Goal: Task Accomplishment & Management: Use online tool/utility

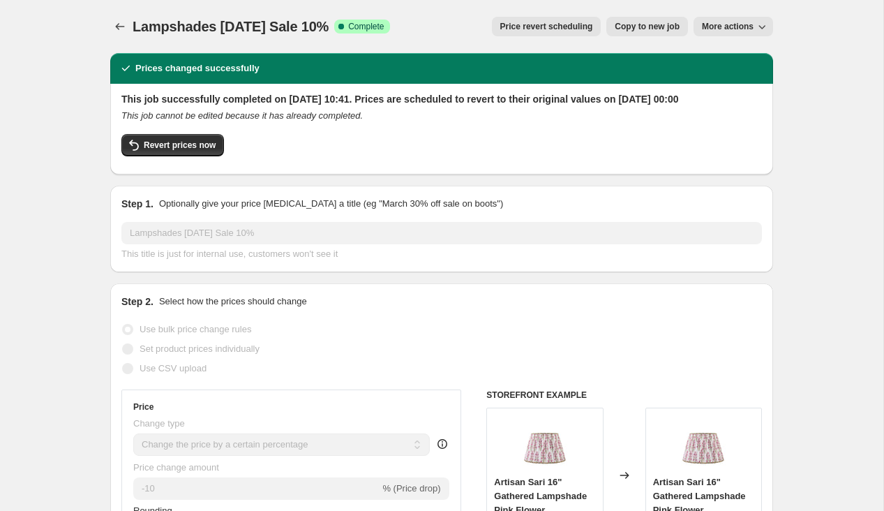
select select "percentage"
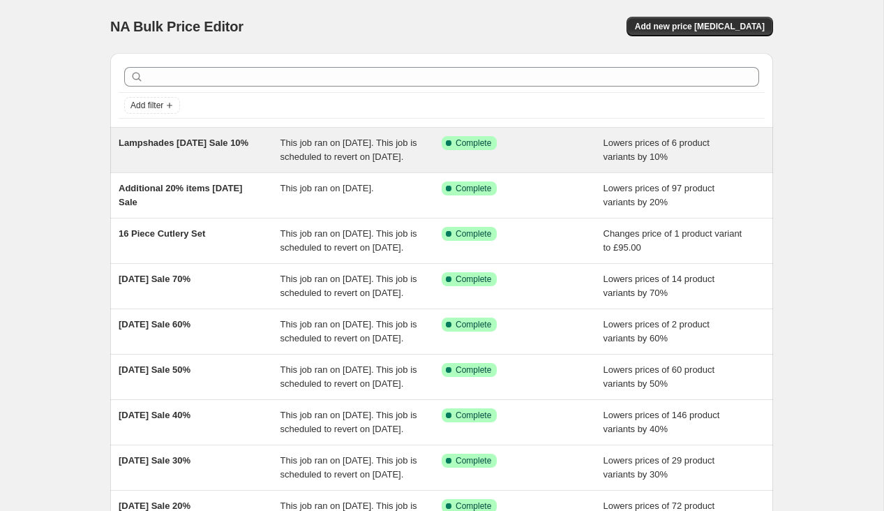
click at [201, 146] on span "Lampshades [DATE] Sale 10%" at bounding box center [184, 142] width 130 height 10
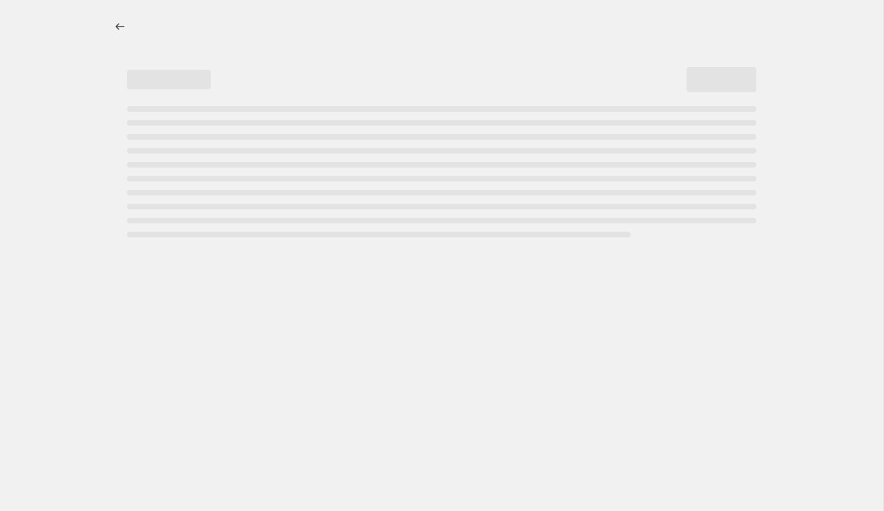
select select "percentage"
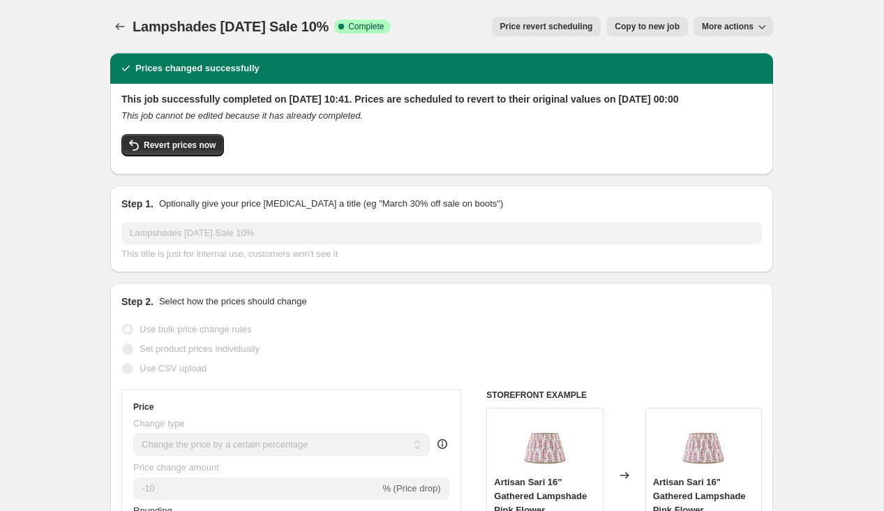
click at [717, 23] on span "More actions" at bounding box center [728, 26] width 52 height 11
